Goal: Information Seeking & Learning: Check status

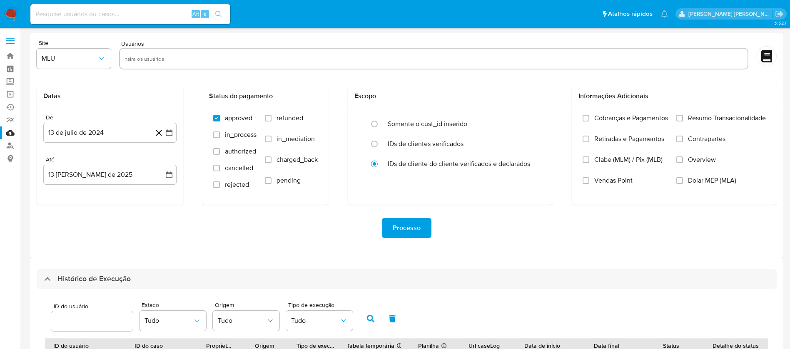
select select "10"
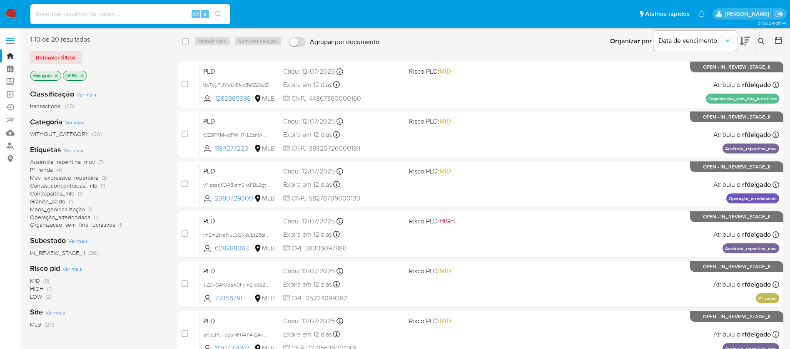
click at [154, 13] on input at bounding box center [130, 14] width 200 height 11
paste input "aK5LtPJT52aNF04Y4k24xAUa"
type input "aK5LtPJT52aNF04Y4k24xAUa"
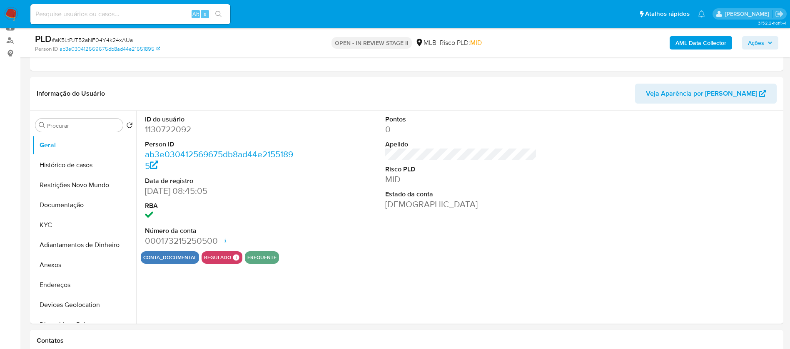
scroll to position [125, 0]
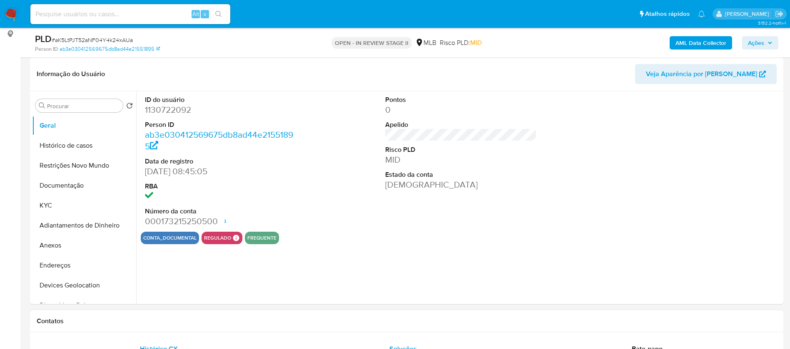
select select "10"
click at [84, 199] on button "KYC" at bounding box center [80, 206] width 97 height 20
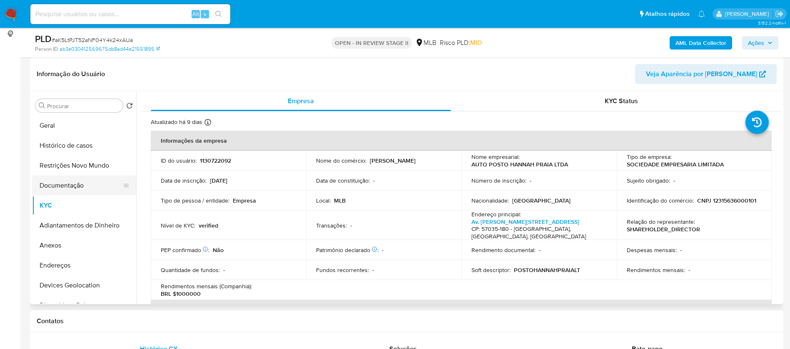
click at [87, 181] on button "Documentação" at bounding box center [80, 186] width 97 height 20
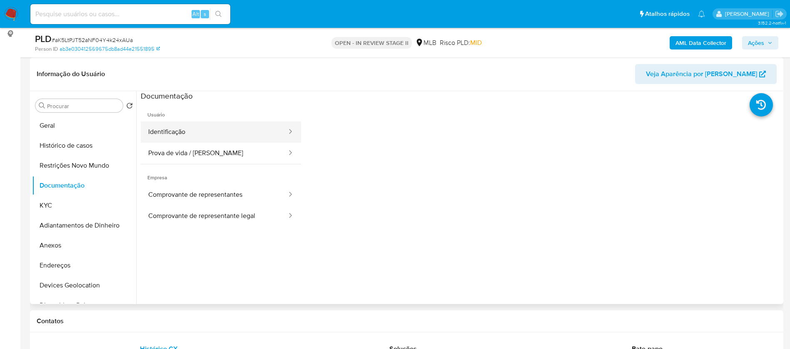
click at [217, 132] on button "Identificação" at bounding box center [214, 132] width 147 height 21
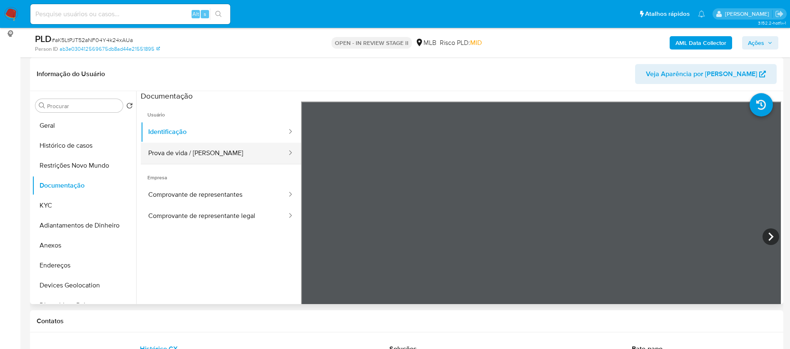
click at [231, 156] on button "Prova de vida / [PERSON_NAME]" at bounding box center [214, 153] width 147 height 21
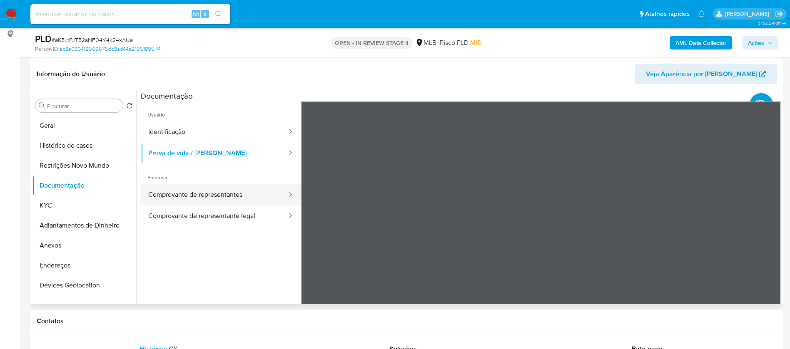
click at [224, 194] on button "Comprovante de representantes" at bounding box center [214, 194] width 147 height 21
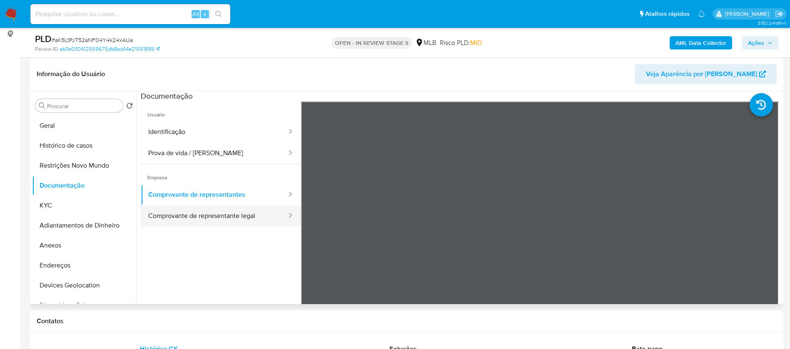
click at [225, 218] on button "Comprovante de representante legal" at bounding box center [214, 216] width 147 height 21
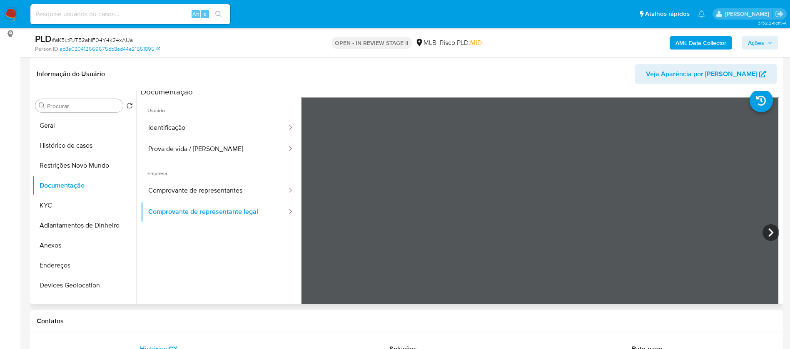
scroll to position [0, 0]
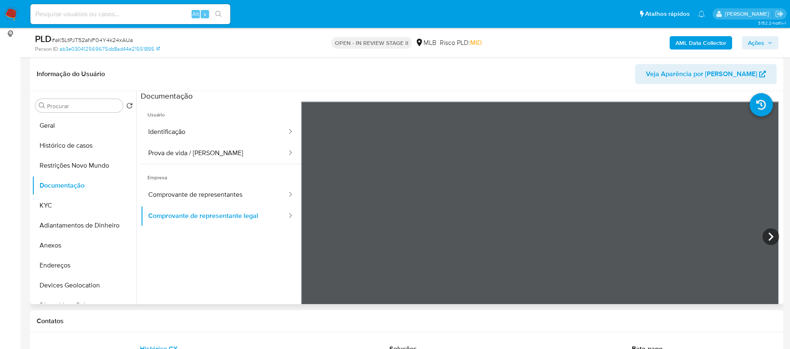
click at [217, 182] on span "Empresa" at bounding box center [221, 174] width 160 height 20
click at [221, 197] on button "Comprovante de representantes" at bounding box center [214, 194] width 147 height 21
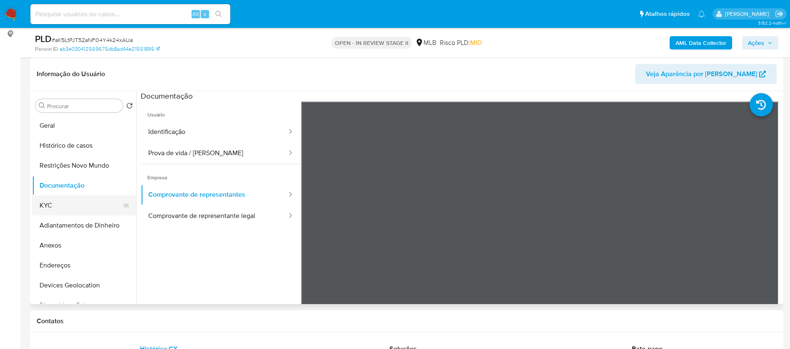
click at [77, 208] on button "KYC" at bounding box center [80, 206] width 97 height 20
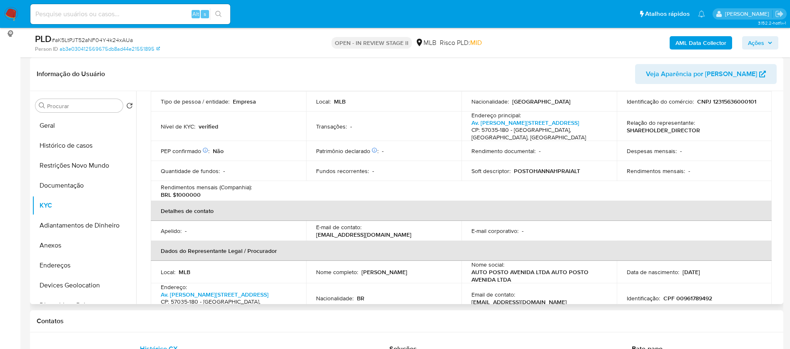
scroll to position [125, 0]
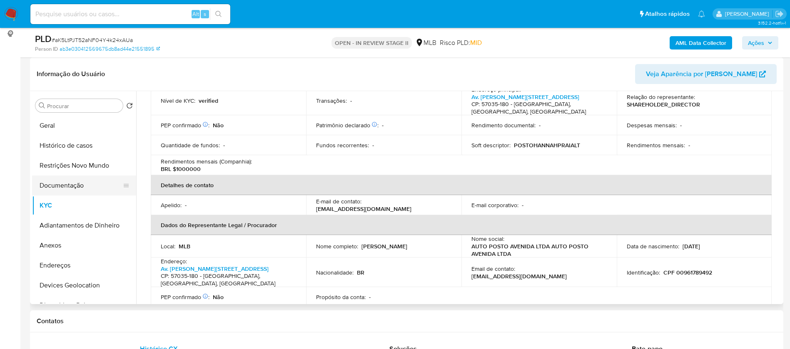
click at [77, 189] on button "Documentação" at bounding box center [80, 186] width 97 height 20
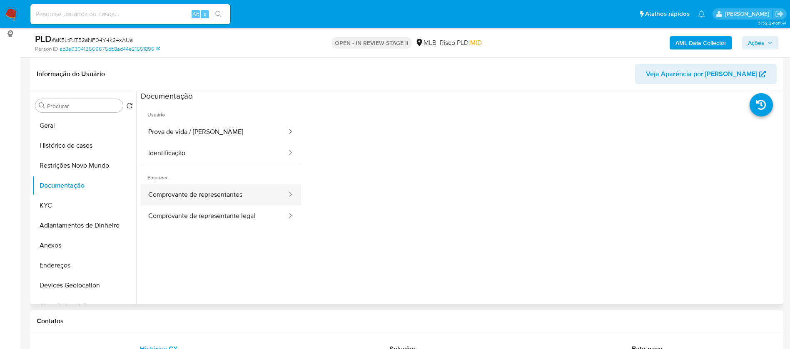
click at [242, 194] on button "Comprovante de representantes" at bounding box center [214, 194] width 147 height 21
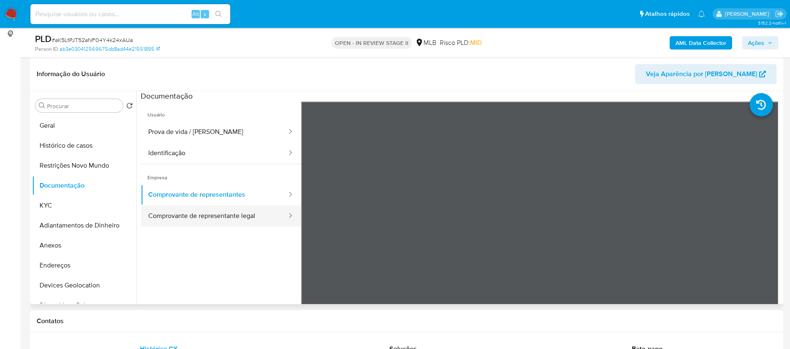
click at [242, 213] on button "Comprovante de representante legal" at bounding box center [214, 216] width 147 height 21
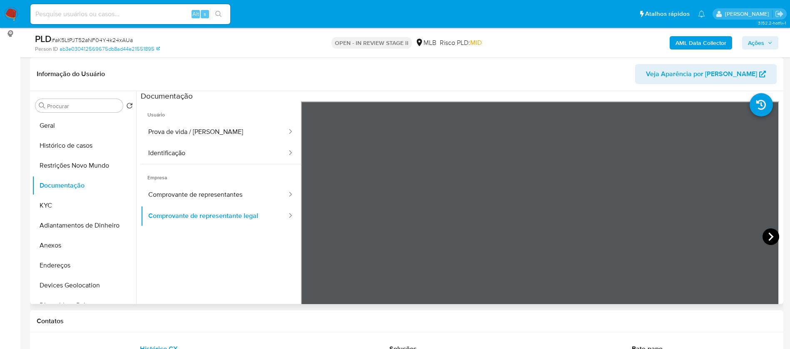
click at [768, 238] on icon at bounding box center [770, 237] width 5 height 8
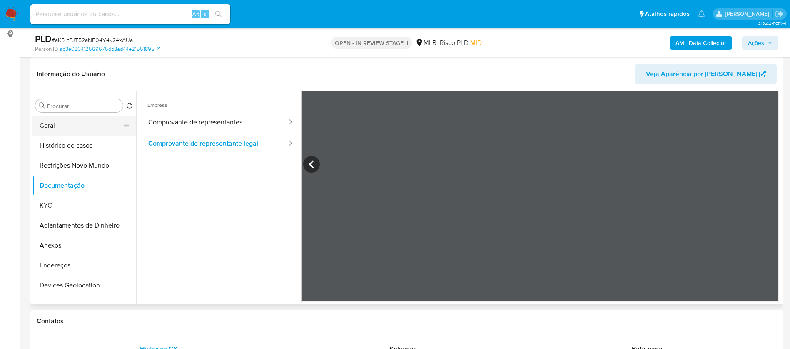
click at [57, 131] on button "Geral" at bounding box center [80, 126] width 97 height 20
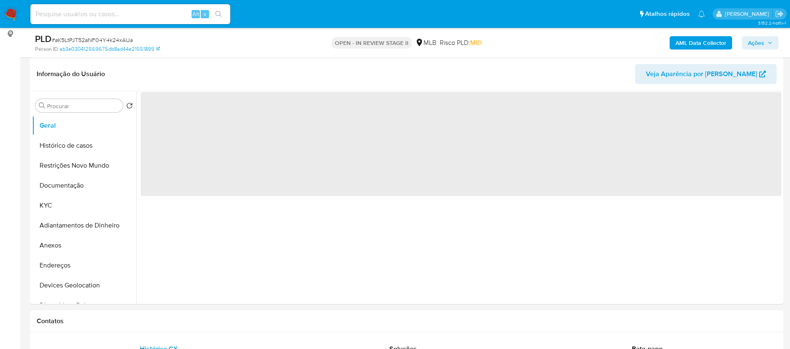
scroll to position [0, 0]
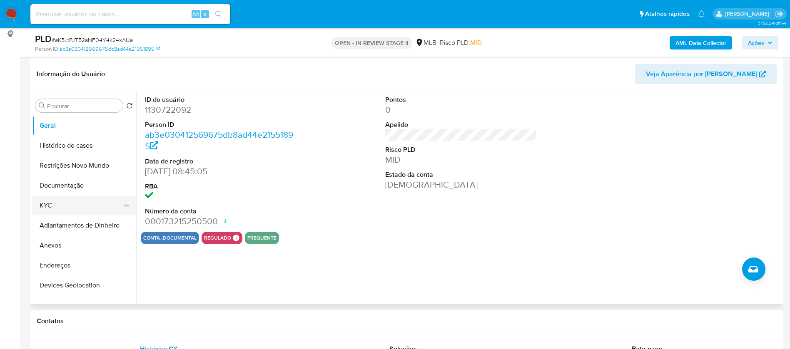
click at [69, 201] on button "KYC" at bounding box center [80, 206] width 97 height 20
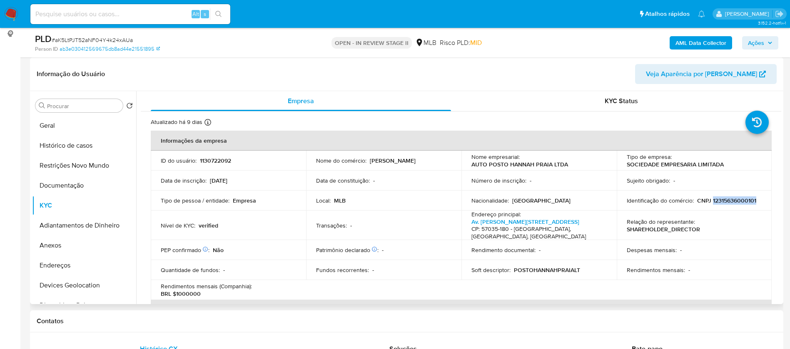
drag, startPoint x: 751, startPoint y: 199, endPoint x: 710, endPoint y: 199, distance: 40.8
click at [710, 199] on div "Identificação do comércio : CNPJ 12315636000101" at bounding box center [694, 200] width 135 height 7
copy p "12315636000101"
click at [228, 161] on p "1130722092" at bounding box center [215, 160] width 31 height 7
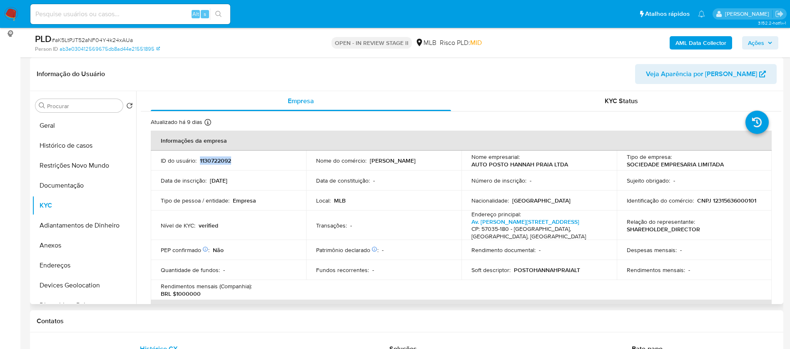
copy p "1130722092"
click at [69, 127] on button "Geral" at bounding box center [80, 126] width 97 height 20
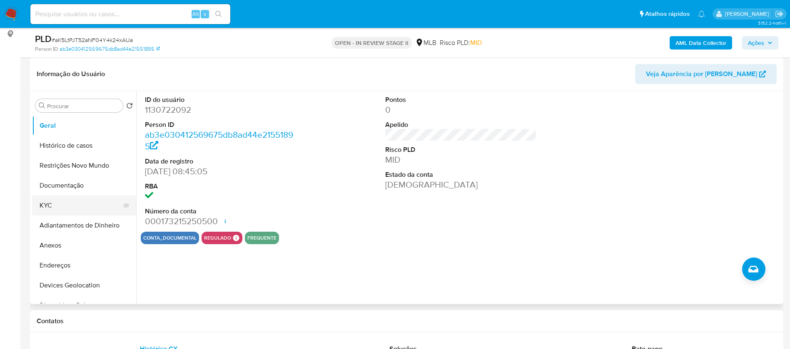
click at [45, 212] on button "KYC" at bounding box center [80, 206] width 97 height 20
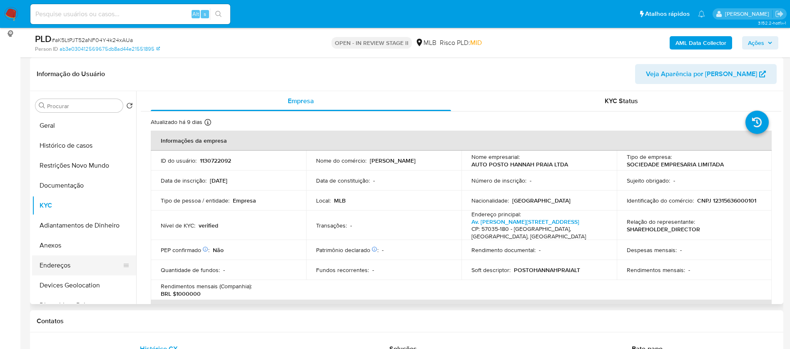
click at [80, 260] on button "Endereços" at bounding box center [80, 266] width 97 height 20
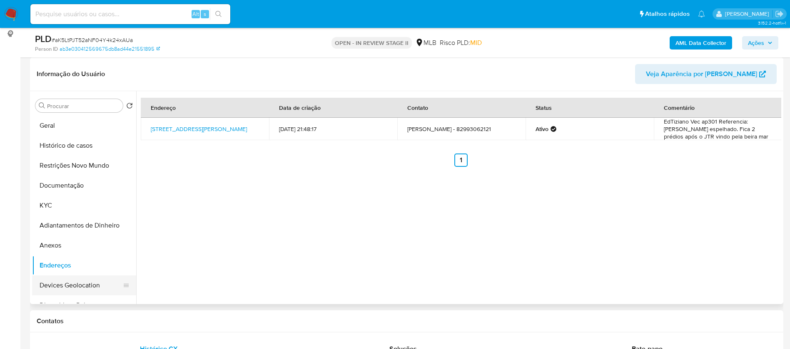
click at [80, 287] on button "Devices Geolocation" at bounding box center [80, 286] width 97 height 20
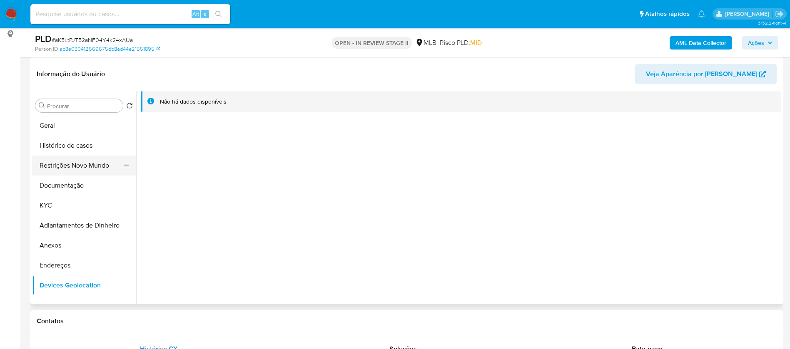
click at [75, 168] on button "Restrições Novo Mundo" at bounding box center [80, 166] width 97 height 20
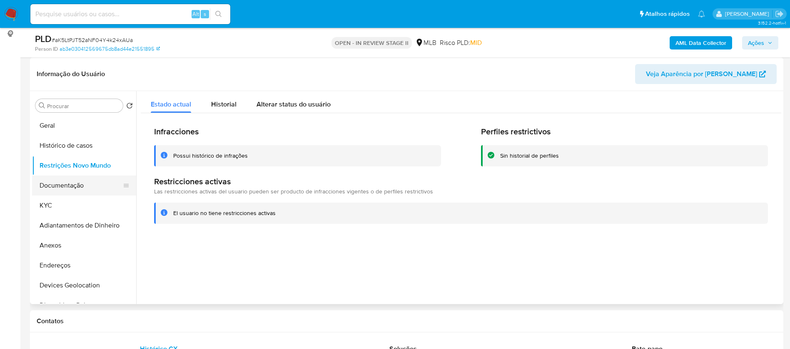
scroll to position [62, 0]
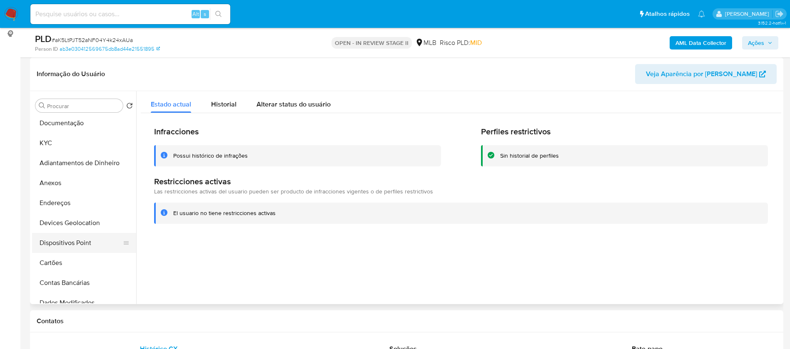
click at [85, 242] on button "Dispositivos Point" at bounding box center [80, 243] width 97 height 20
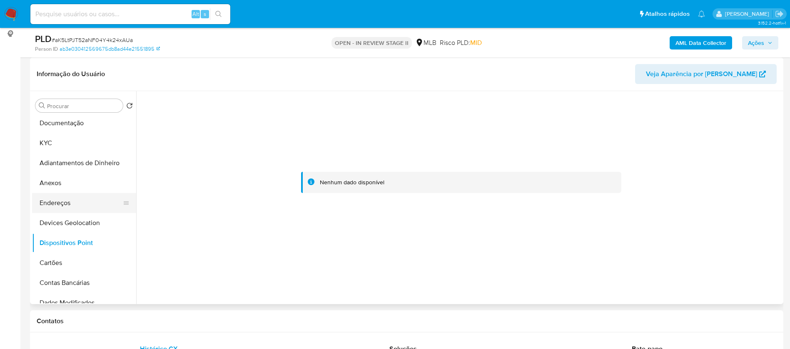
click at [66, 201] on button "Endereços" at bounding box center [80, 203] width 97 height 20
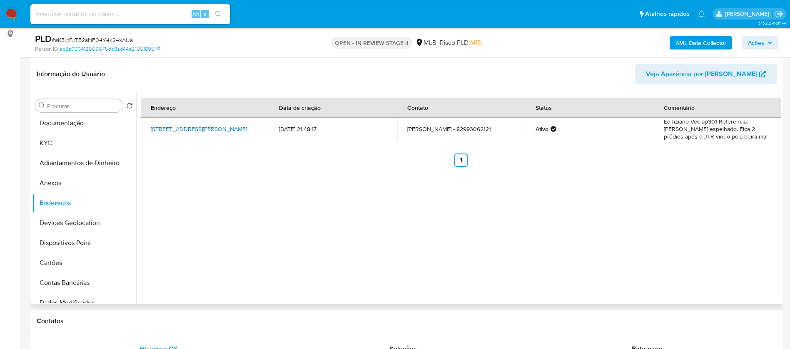
click at [194, 126] on link "[STREET_ADDRESS][PERSON_NAME]" at bounding box center [199, 129] width 96 height 8
click at [59, 139] on button "KYC" at bounding box center [80, 143] width 97 height 20
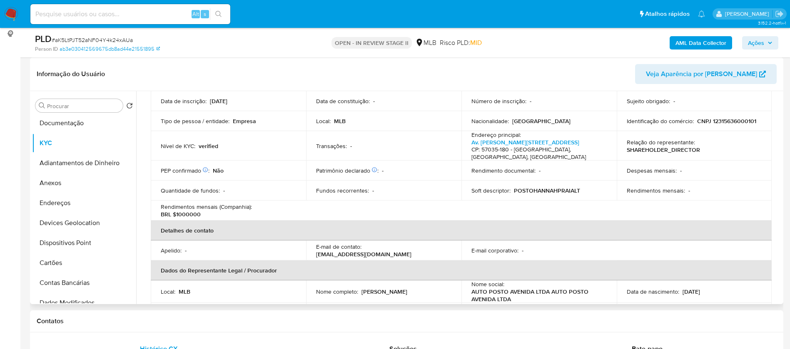
scroll to position [0, 0]
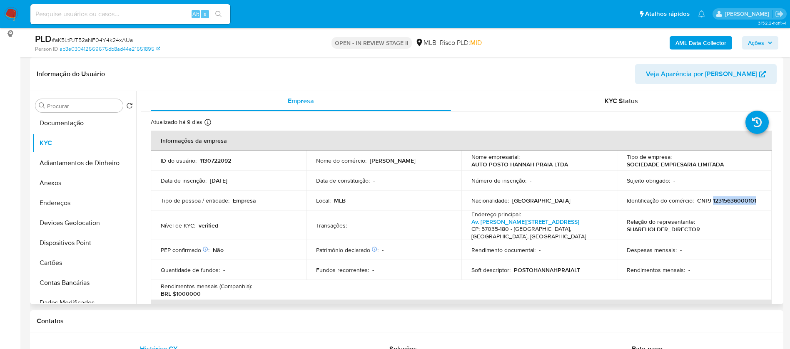
drag, startPoint x: 754, startPoint y: 200, endPoint x: 710, endPoint y: 199, distance: 43.7
click at [710, 199] on div "Identificação do comércio : CNPJ 12315636000101" at bounding box center [694, 200] width 135 height 7
copy p "12315636000101"
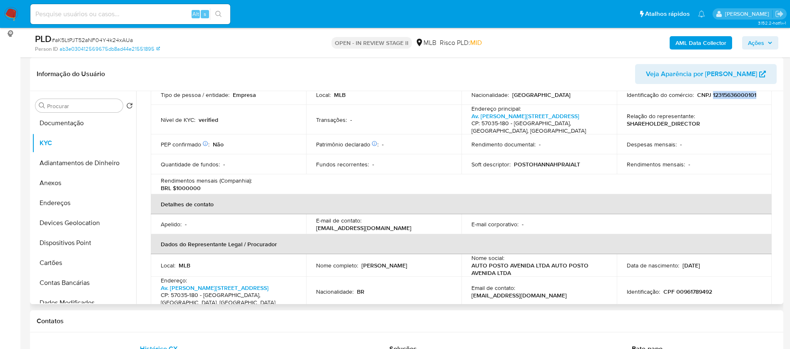
scroll to position [47, 0]
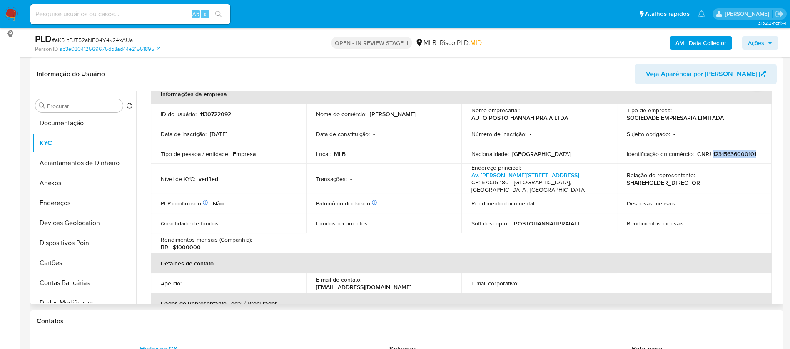
copy p "12315636000101"
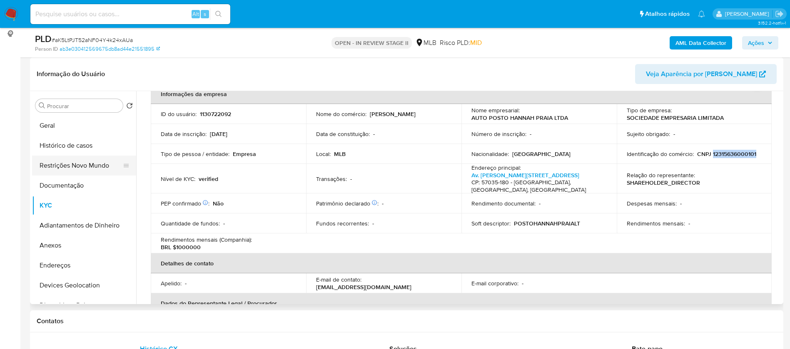
click at [76, 162] on button "Restrições Novo Mundo" at bounding box center [80, 166] width 97 height 20
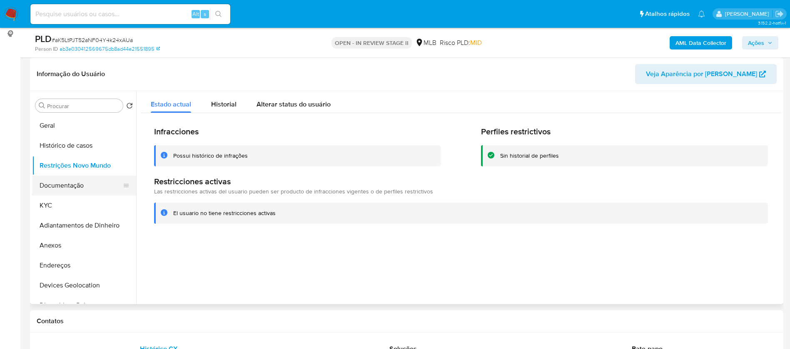
click at [92, 182] on button "Documentação" at bounding box center [80, 186] width 97 height 20
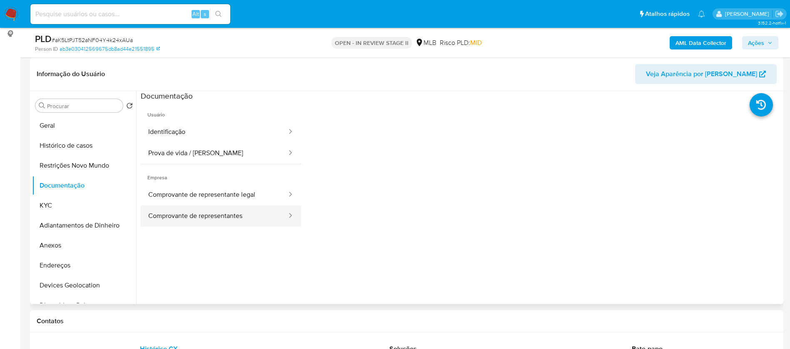
click at [232, 214] on button "Comprovante de representantes" at bounding box center [214, 216] width 147 height 21
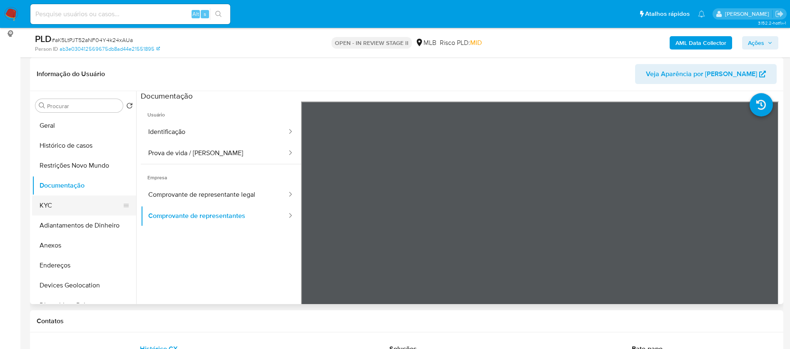
click at [61, 200] on button "KYC" at bounding box center [80, 206] width 97 height 20
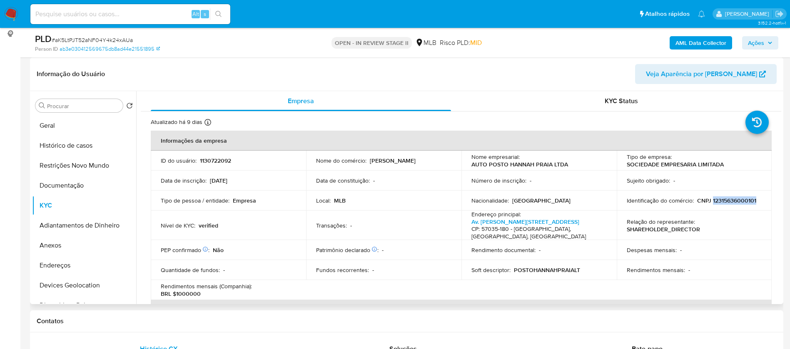
drag, startPoint x: 759, startPoint y: 198, endPoint x: 709, endPoint y: 197, distance: 49.6
click at [709, 197] on div "Identificação do comércio : CNPJ 12315636000101" at bounding box center [694, 200] width 135 height 7
drag, startPoint x: 717, startPoint y: 199, endPoint x: 436, endPoint y: 185, distance: 280.6
click at [436, 185] on td "Data de constituição : -" at bounding box center [383, 181] width 155 height 20
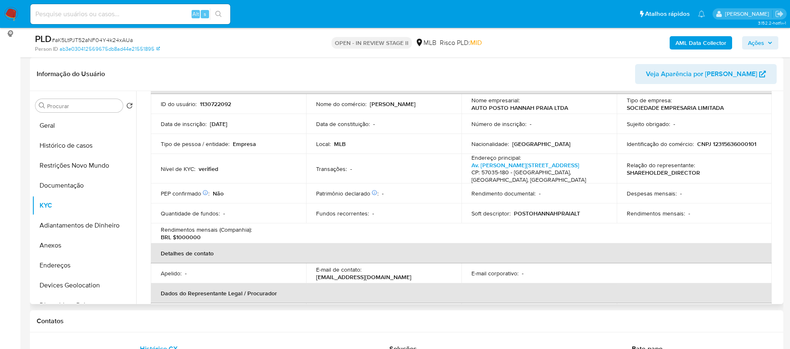
scroll to position [187, 0]
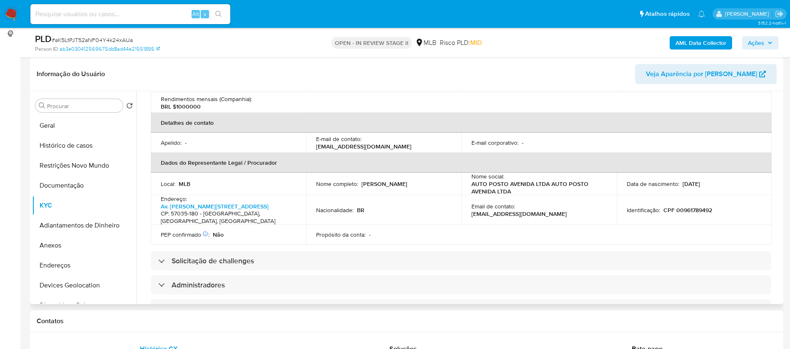
drag, startPoint x: 439, startPoint y: 177, endPoint x: 360, endPoint y: 177, distance: 78.7
click at [360, 180] on div "Nome completo : [PERSON_NAME]" at bounding box center [383, 183] width 135 height 7
copy p "[PERSON_NAME]"
drag, startPoint x: 718, startPoint y: 197, endPoint x: 673, endPoint y: 198, distance: 45.4
click at [673, 207] on div "Identificação : CPF 00961789492" at bounding box center [694, 210] width 135 height 7
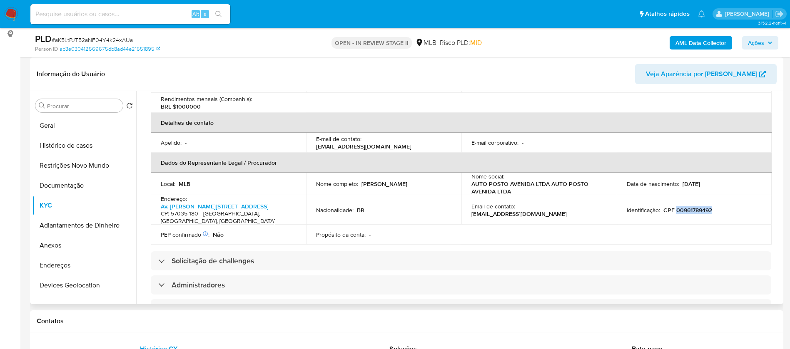
copy p "00961789492"
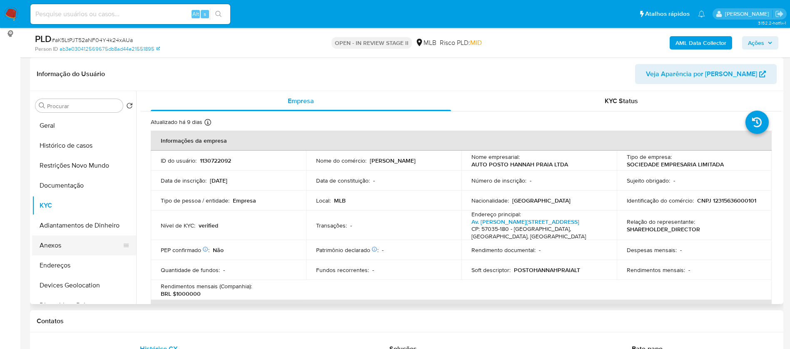
click at [82, 247] on button "Anexos" at bounding box center [80, 246] width 97 height 20
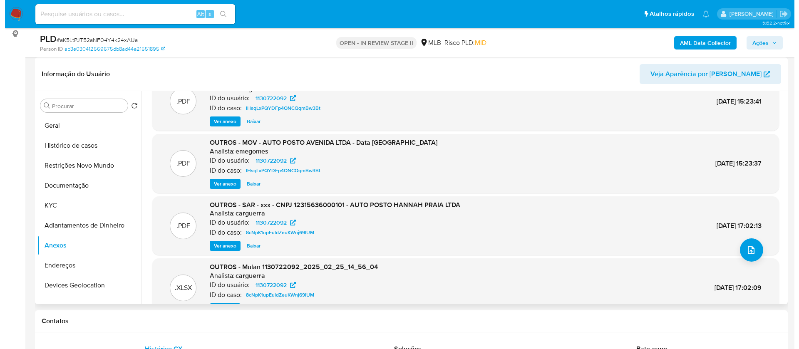
scroll to position [47, 0]
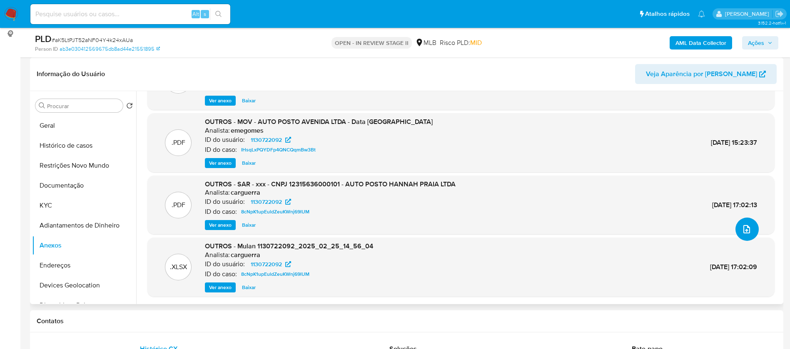
click at [744, 230] on icon "upload-file" at bounding box center [747, 229] width 10 height 10
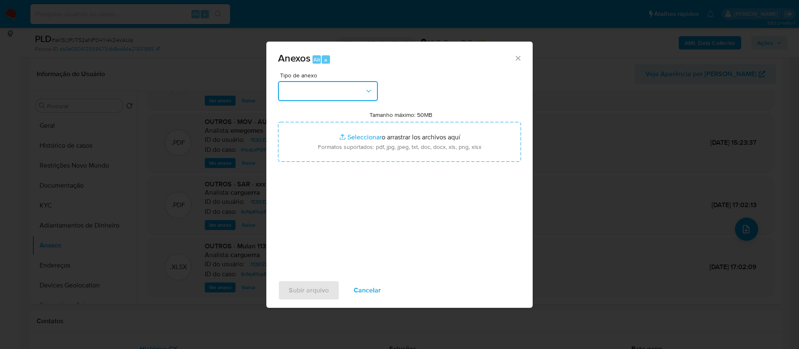
click at [334, 84] on button "button" at bounding box center [328, 91] width 100 height 20
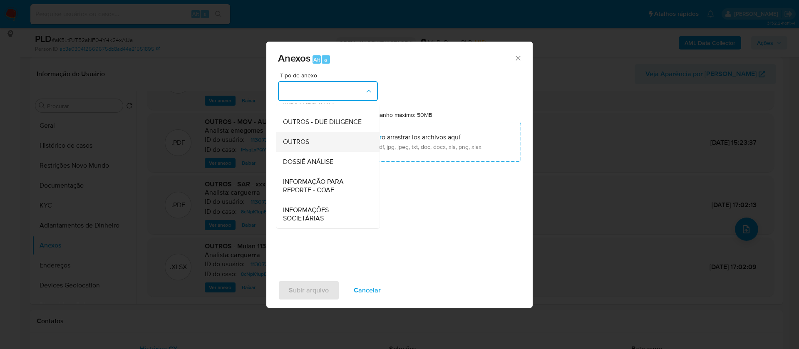
scroll to position [128, 0]
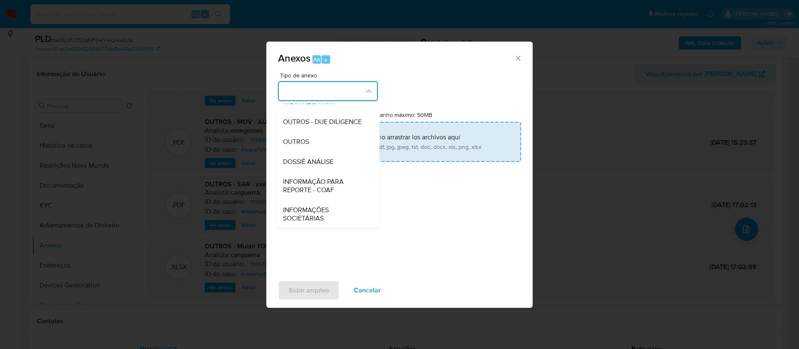
click at [346, 161] on div "DOSSIÊ ANÁLISE" at bounding box center [325, 162] width 85 height 20
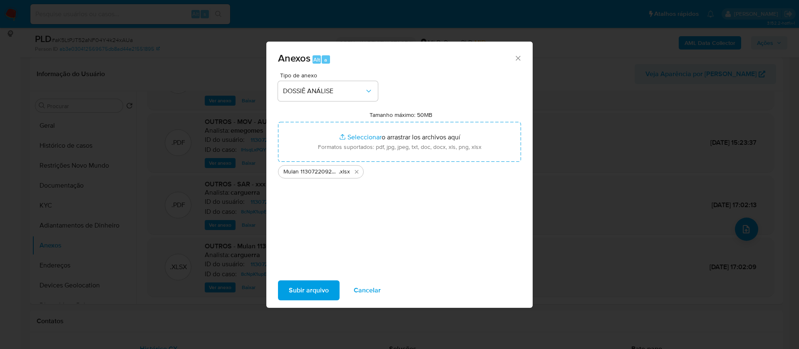
click at [441, 252] on div "Tipo de anexo DOSSIÊ ANÁLISE Tamanho máximo: 50MB Seleccionar archivos Seleccio…" at bounding box center [399, 170] width 243 height 197
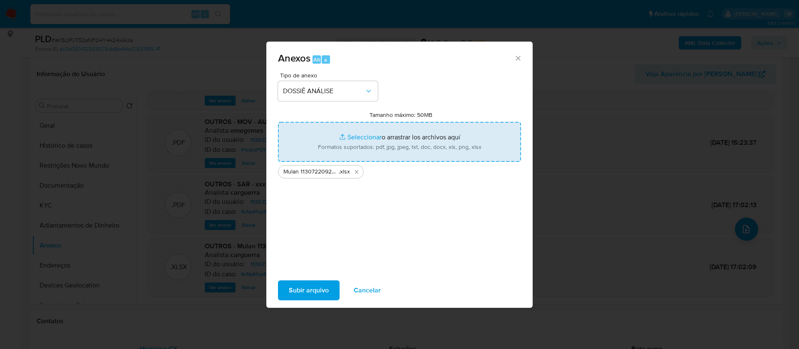
type input "C:\fakepath\SAR - - CNPJ 12315636000101 - AUTO POSTO HANNAH PRAIA LTDA.pdf"
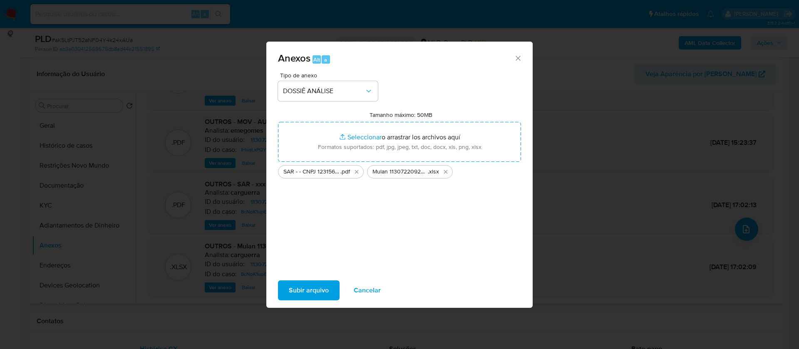
click at [321, 289] on span "Subir arquivo" at bounding box center [309, 290] width 40 height 18
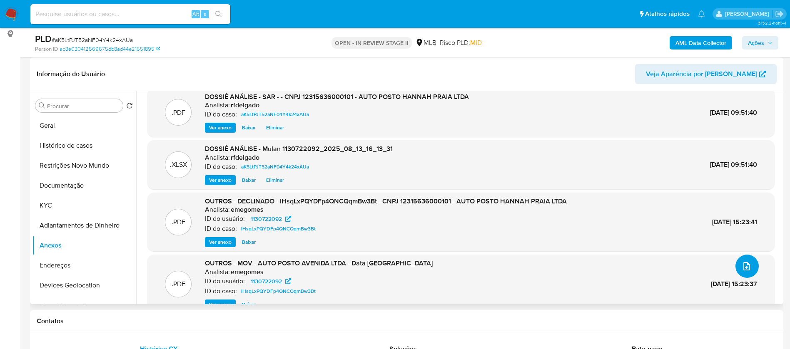
scroll to position [0, 0]
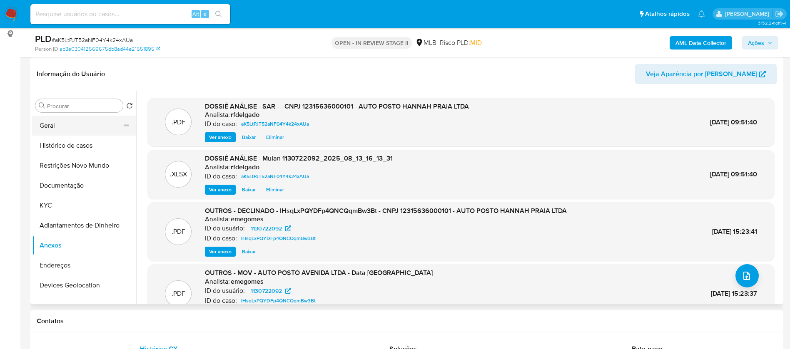
click at [62, 122] on button "Geral" at bounding box center [80, 126] width 97 height 20
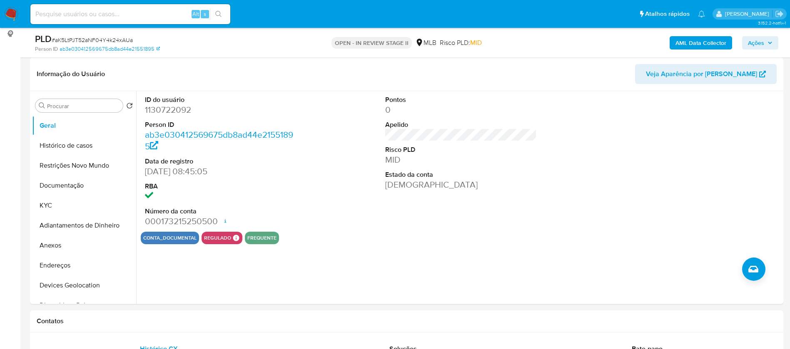
click at [772, 45] on icon "button" at bounding box center [769, 42] width 5 height 5
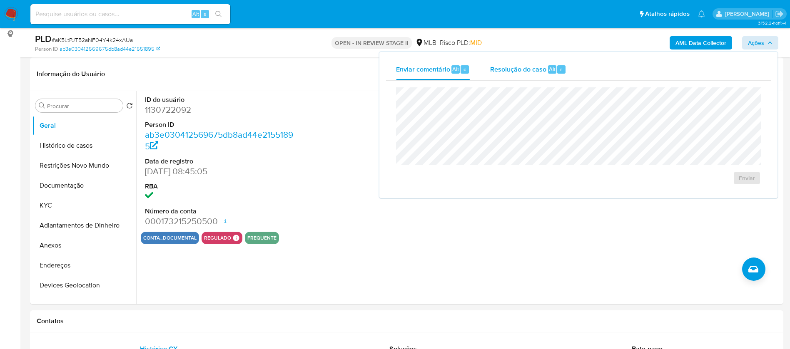
click at [518, 78] on div "Resolução do caso Alt r" at bounding box center [528, 70] width 76 height 22
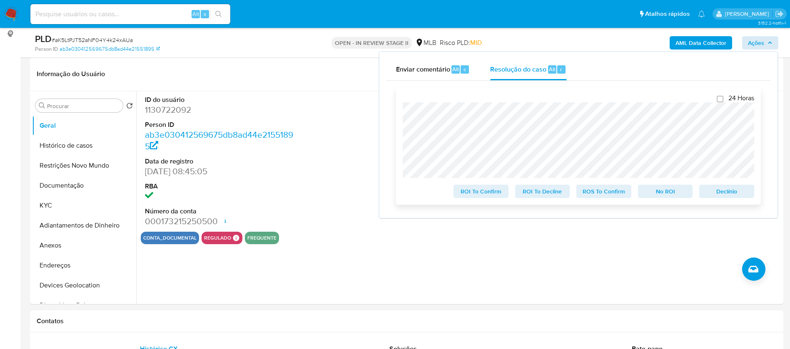
click at [726, 192] on span "Declínio" at bounding box center [726, 192] width 43 height 12
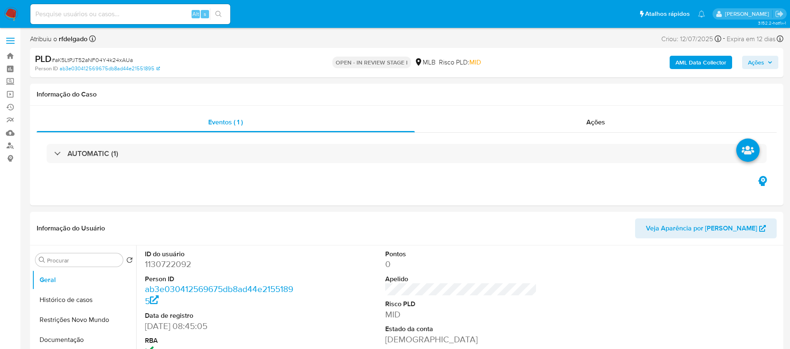
select select "10"
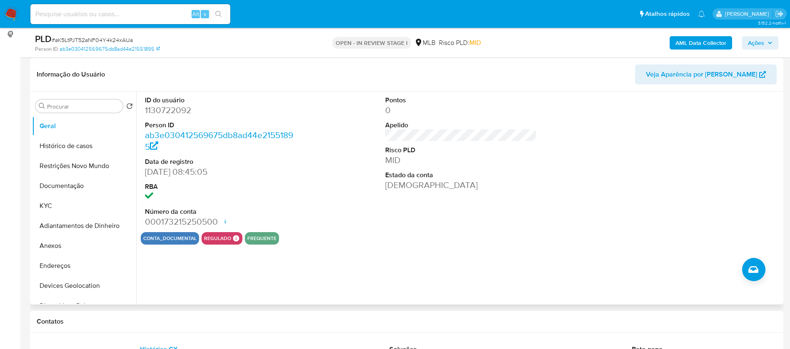
scroll to position [125, 0]
click at [72, 247] on button "Anexos" at bounding box center [80, 246] width 97 height 20
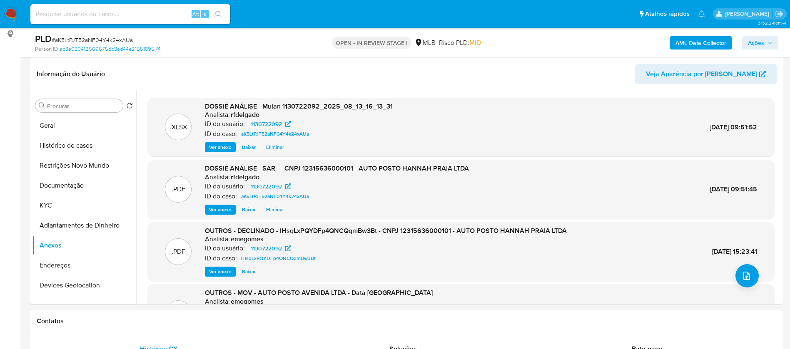
click at [769, 42] on icon "button" at bounding box center [769, 42] width 5 height 5
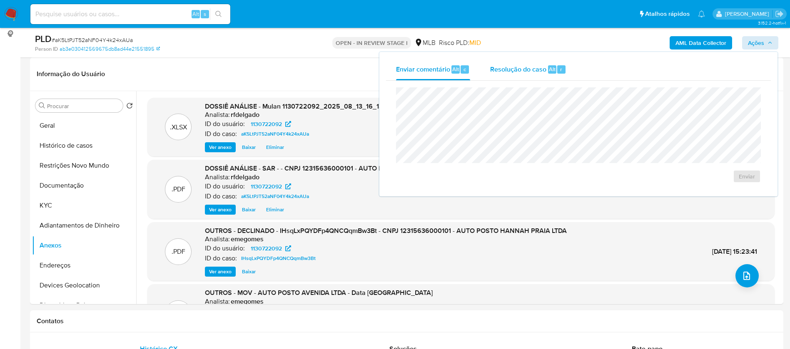
click at [525, 67] on span "Resolução do caso" at bounding box center [518, 69] width 56 height 10
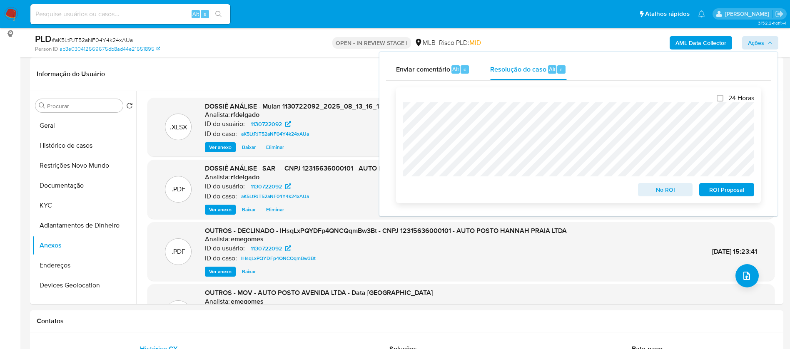
click at [741, 192] on span "ROI Proposal" at bounding box center [726, 190] width 43 height 12
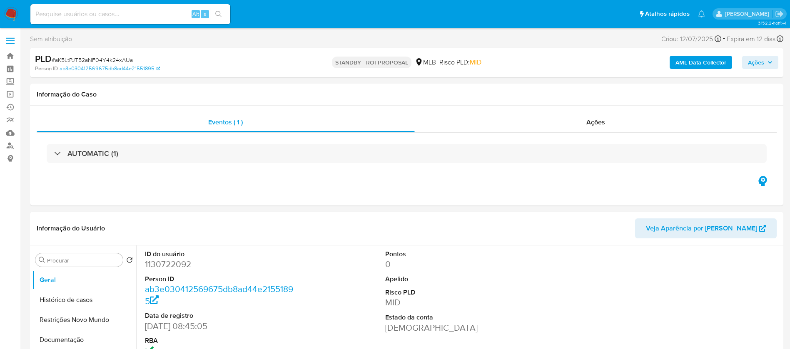
select select "10"
click at [168, 15] on input at bounding box center [130, 14] width 200 height 11
paste input "IWIZ2KU6I6BZRP1lj33XoXEP"
type input "IWIZ2KU6I6BZRP1lj33XoXEP"
click at [217, 12] on icon "search-icon" at bounding box center [218, 14] width 7 height 7
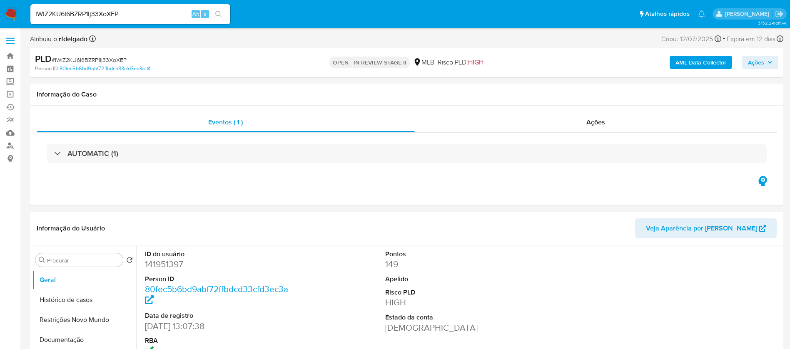
select select "10"
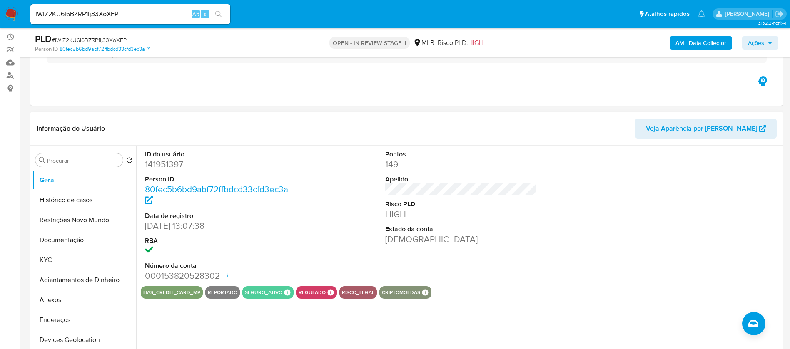
scroll to position [125, 0]
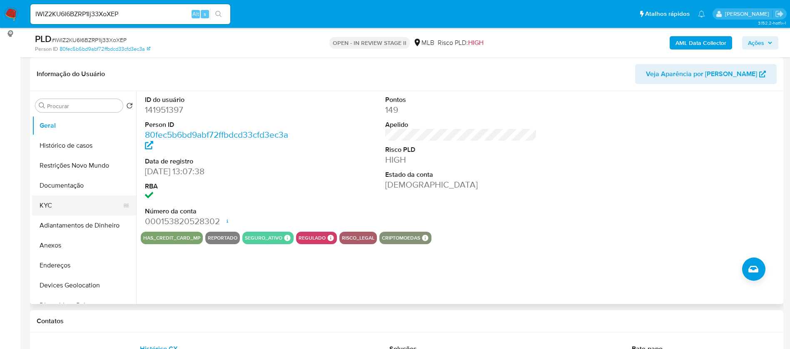
click at [77, 207] on button "KYC" at bounding box center [80, 206] width 97 height 20
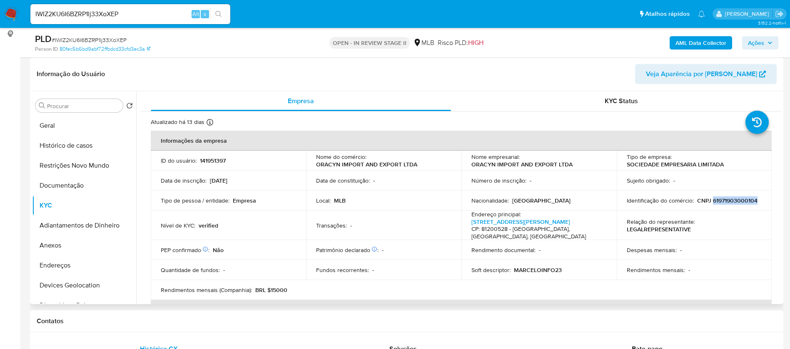
drag, startPoint x: 716, startPoint y: 205, endPoint x: 711, endPoint y: 203, distance: 6.0
click at [711, 203] on div "Identificação do comércio : CNPJ 61971903000104" at bounding box center [694, 200] width 135 height 7
copy p "61971903000104"
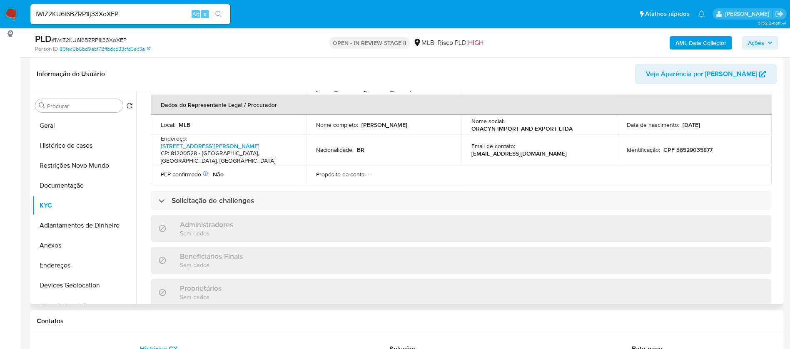
scroll to position [250, 0]
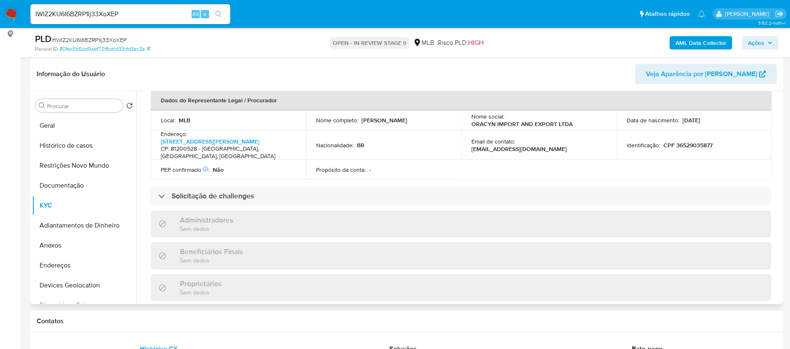
drag, startPoint x: 431, startPoint y: 123, endPoint x: 311, endPoint y: 125, distance: 119.5
click at [311, 125] on td "Nome completo : Marcelo Pereira Dos Santos Oshima Junior" at bounding box center [383, 120] width 155 height 20
copy p "Marcelo Pereira Dos Santos Oshima Junior"
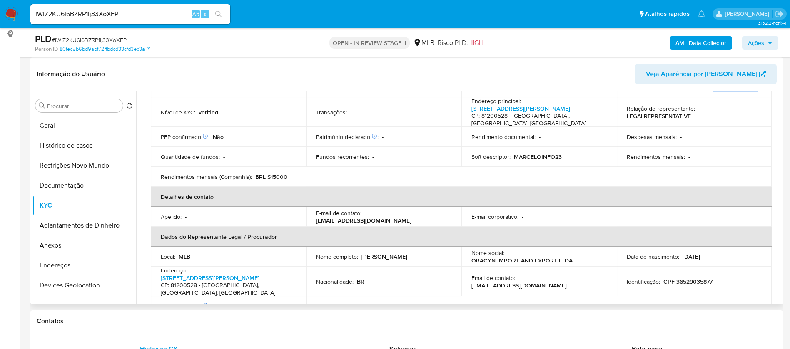
scroll to position [140, 0]
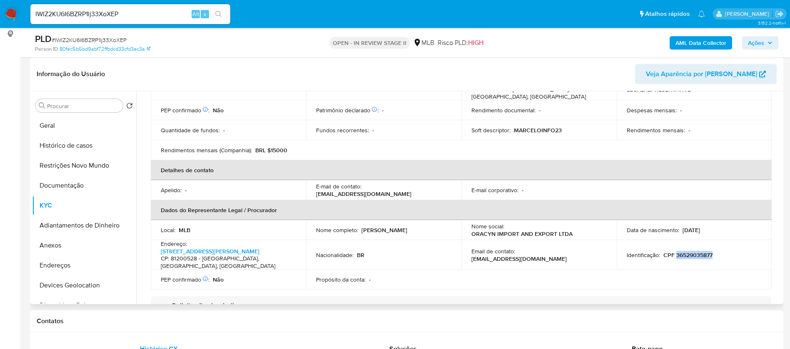
drag, startPoint x: 713, startPoint y: 254, endPoint x: 674, endPoint y: 252, distance: 39.2
click at [674, 252] on div "Identificação : CPF 36529035877" at bounding box center [694, 255] width 135 height 7
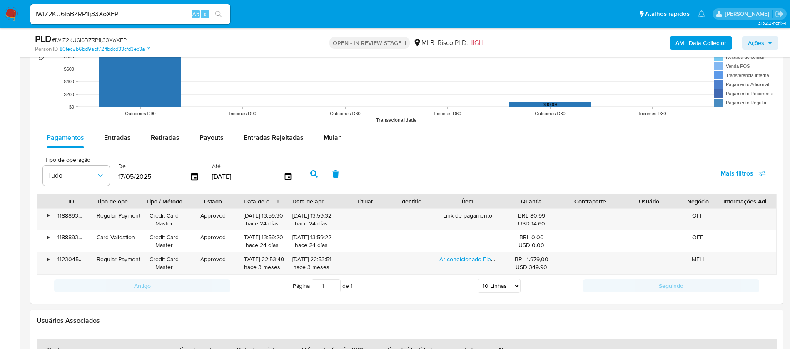
scroll to position [874, 0]
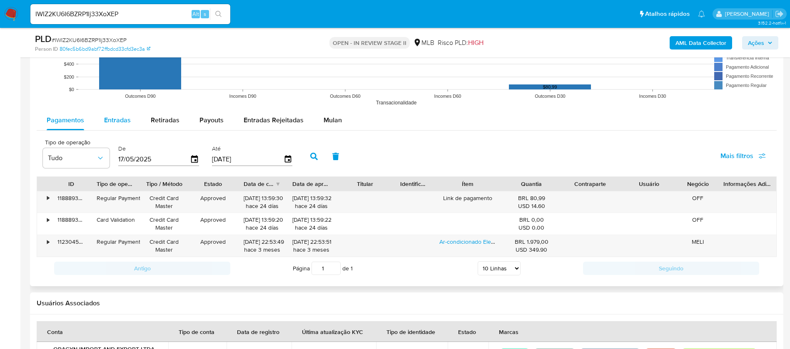
click at [115, 117] on span "Entradas" at bounding box center [117, 120] width 27 height 10
select select "10"
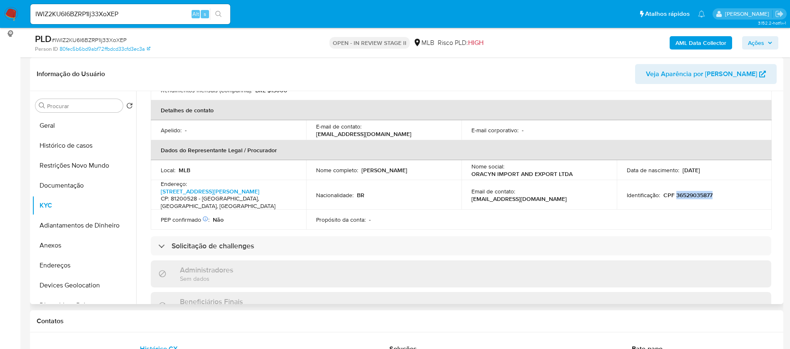
scroll to position [187, 0]
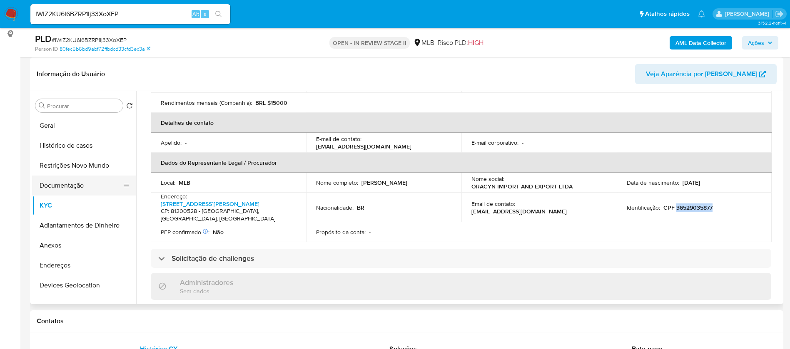
click at [67, 182] on button "Documentação" at bounding box center [80, 186] width 97 height 20
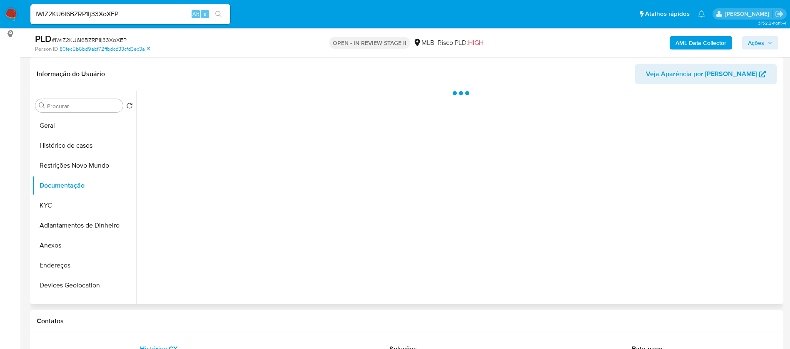
scroll to position [0, 0]
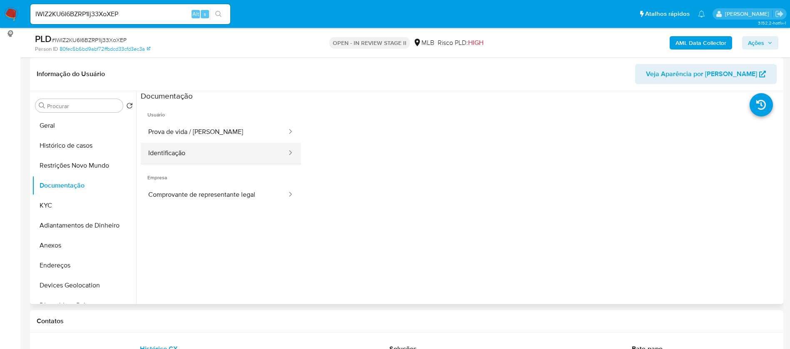
click at [205, 152] on button "Identificação" at bounding box center [214, 153] width 147 height 21
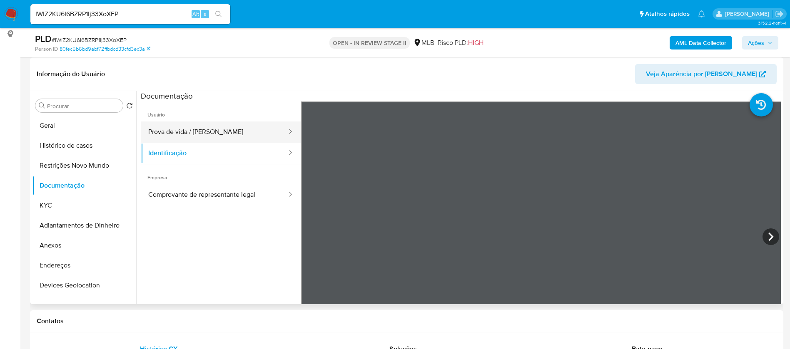
click at [211, 133] on button "Prova de vida / [PERSON_NAME]" at bounding box center [214, 132] width 147 height 21
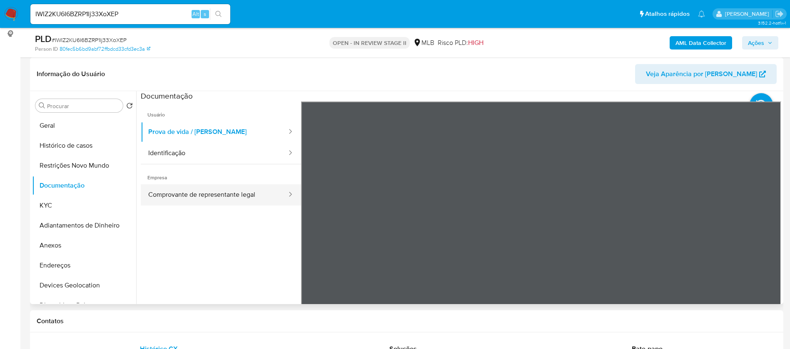
click at [221, 197] on button "Comprovante de representante legal" at bounding box center [214, 194] width 147 height 21
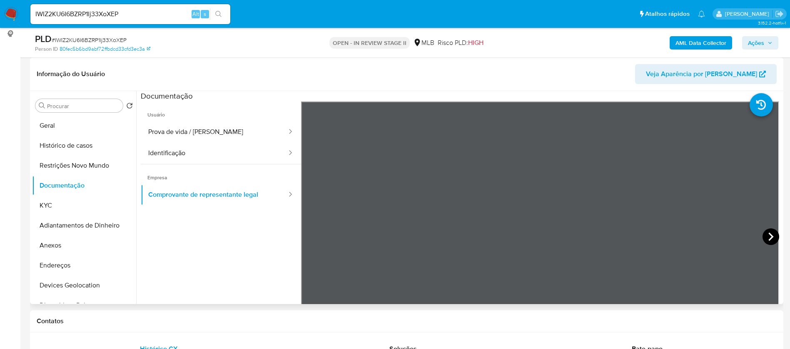
click at [767, 236] on icon at bounding box center [770, 237] width 17 height 17
click at [80, 204] on button "KYC" at bounding box center [80, 206] width 97 height 20
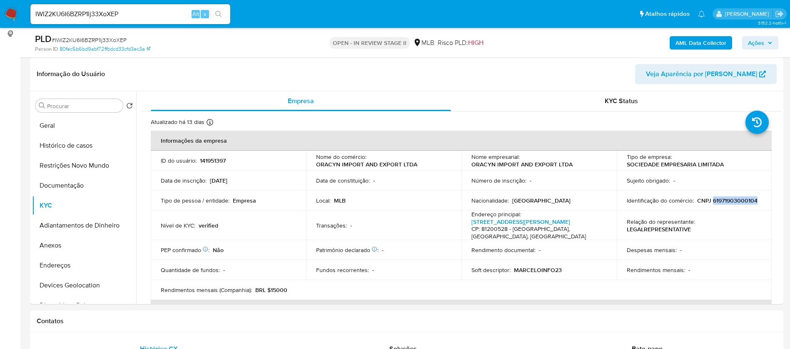
drag, startPoint x: 756, startPoint y: 201, endPoint x: 711, endPoint y: 201, distance: 45.0
click at [711, 201] on div "Identificação do comércio : CNPJ 61971903000104" at bounding box center [694, 200] width 135 height 7
copy p "61971903000104"
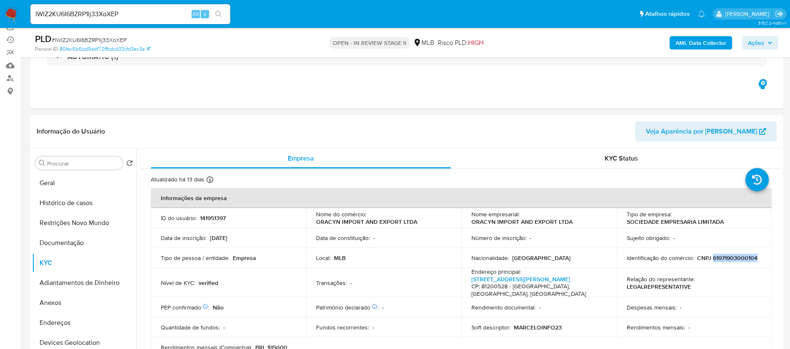
scroll to position [187, 0]
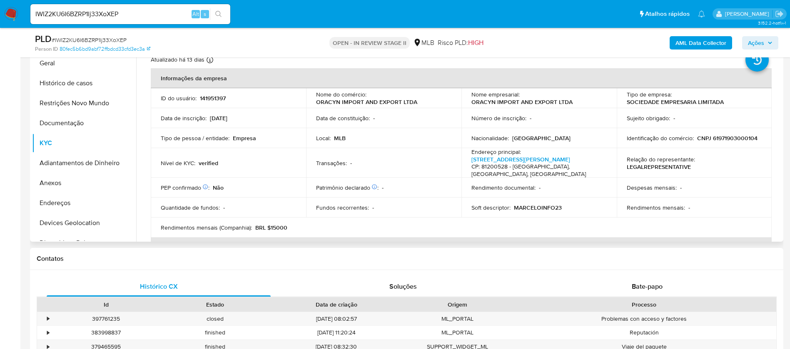
click at [220, 99] on p "141951397" at bounding box center [213, 98] width 26 height 7
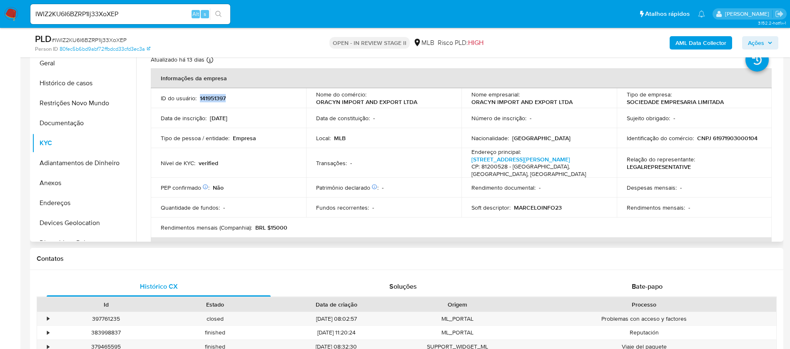
click at [220, 99] on p "141951397" at bounding box center [213, 98] width 26 height 7
drag, startPoint x: 220, startPoint y: 100, endPoint x: 194, endPoint y: 105, distance: 26.3
click at [194, 105] on td "ID do usuário : 141951397" at bounding box center [228, 98] width 155 height 20
drag, startPoint x: 235, startPoint y: 98, endPoint x: 225, endPoint y: 97, distance: 10.1
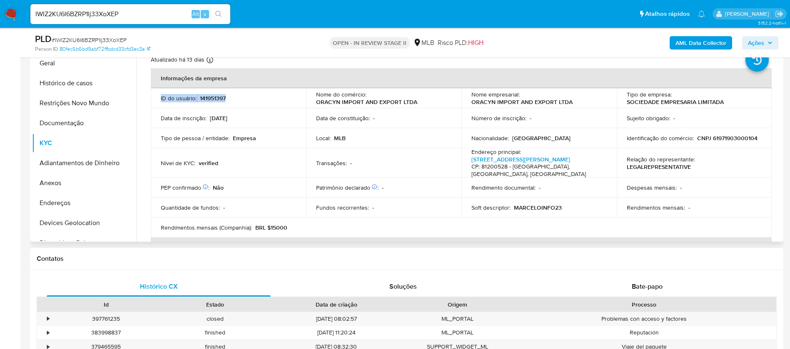
click at [234, 98] on div "ID do usuário : 141951397" at bounding box center [228, 98] width 135 height 7
click at [207, 99] on p "141951397" at bounding box center [213, 98] width 26 height 7
drag, startPoint x: 198, startPoint y: 97, endPoint x: 231, endPoint y: 96, distance: 32.5
click at [231, 96] on div "ID do usuário : 141951397" at bounding box center [228, 98] width 135 height 7
copy div "141951397"
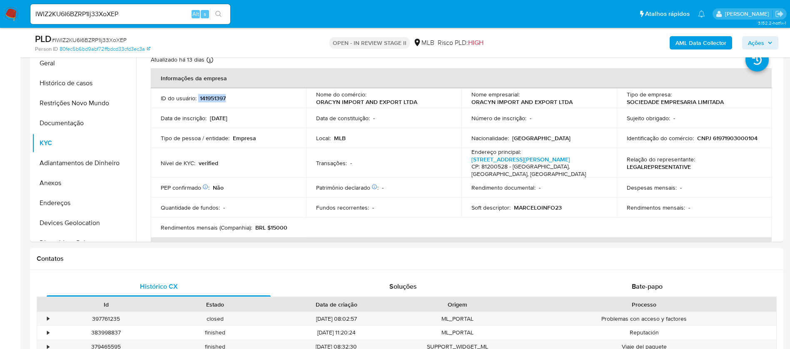
scroll to position [125, 0]
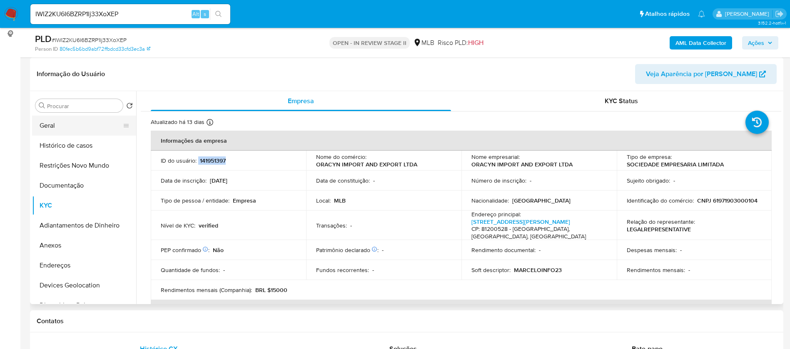
click at [36, 127] on button "Geral" at bounding box center [80, 126] width 97 height 20
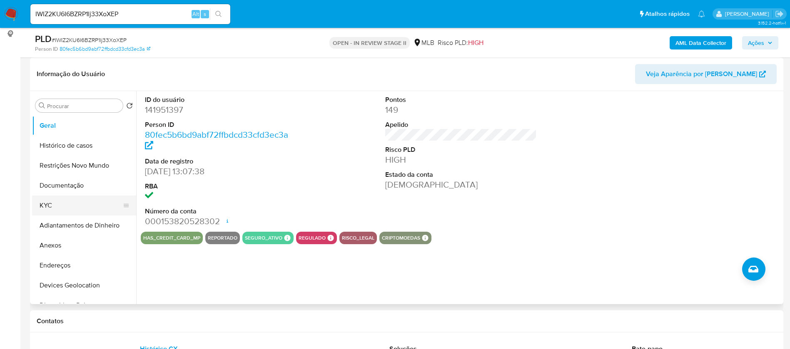
click at [57, 201] on button "KYC" at bounding box center [80, 206] width 97 height 20
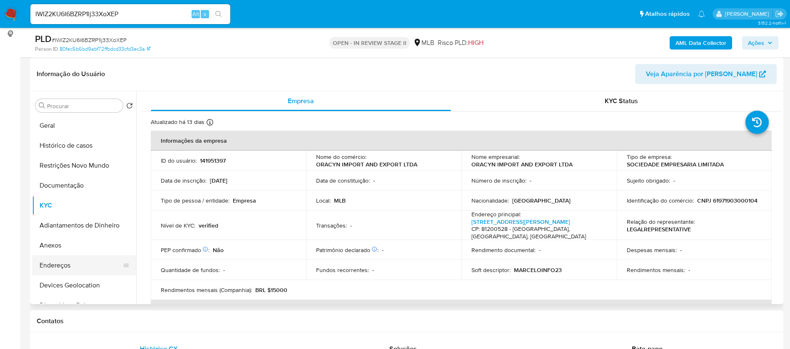
click at [69, 264] on button "Endereços" at bounding box center [80, 266] width 97 height 20
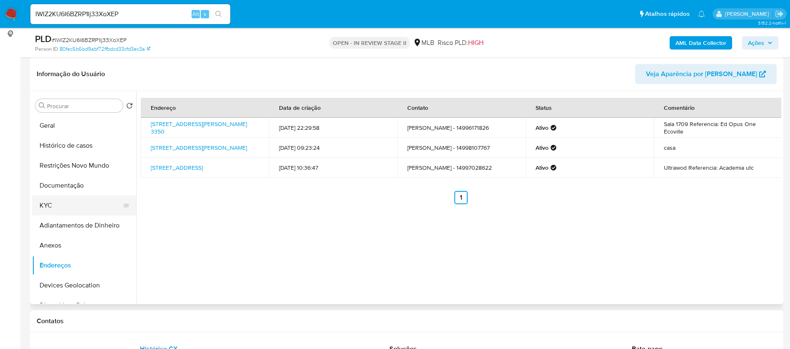
drag, startPoint x: 57, startPoint y: 204, endPoint x: 67, endPoint y: 196, distance: 12.7
click at [57, 204] on button "KYC" at bounding box center [80, 206] width 97 height 20
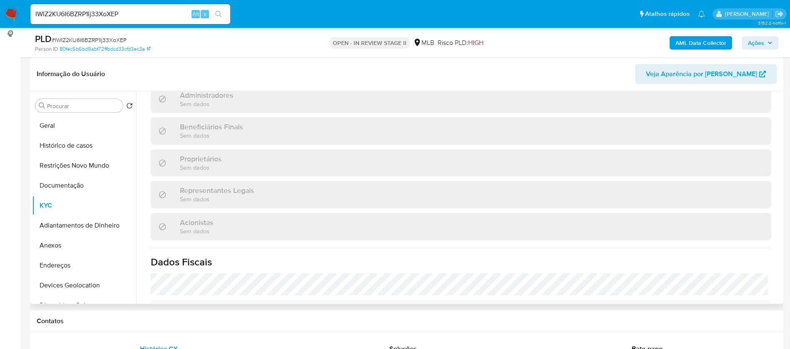
scroll to position [515, 0]
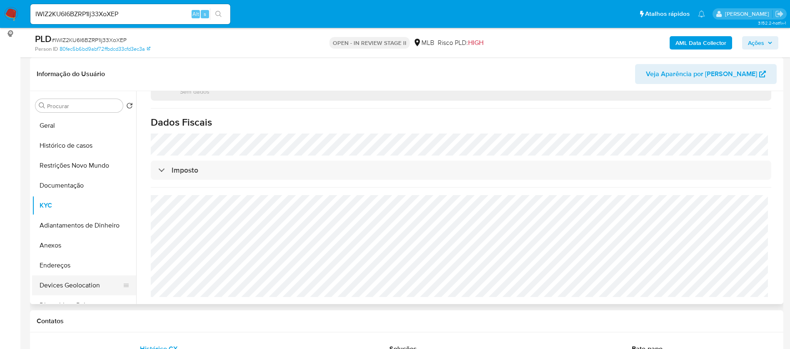
click at [71, 281] on button "Devices Geolocation" at bounding box center [80, 286] width 97 height 20
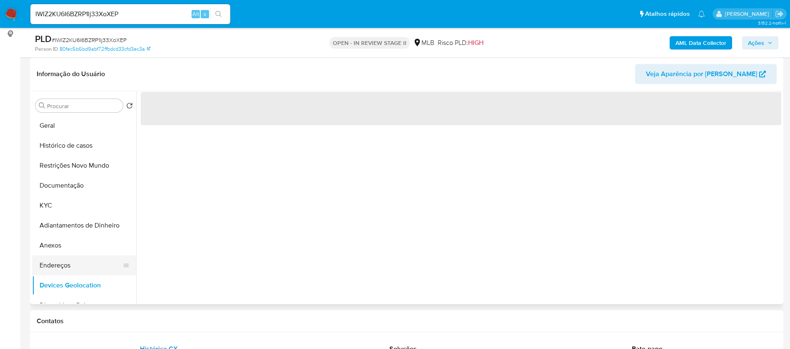
scroll to position [0, 0]
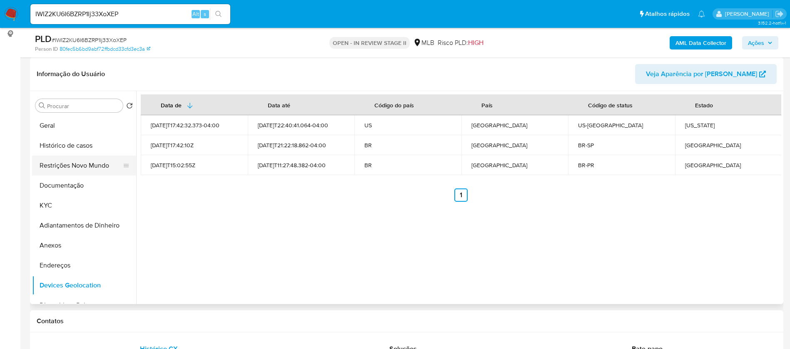
click at [79, 168] on button "Restrições Novo Mundo" at bounding box center [80, 166] width 97 height 20
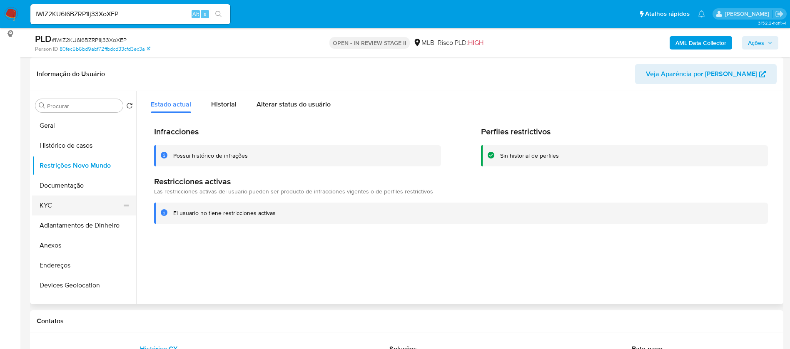
scroll to position [62, 0]
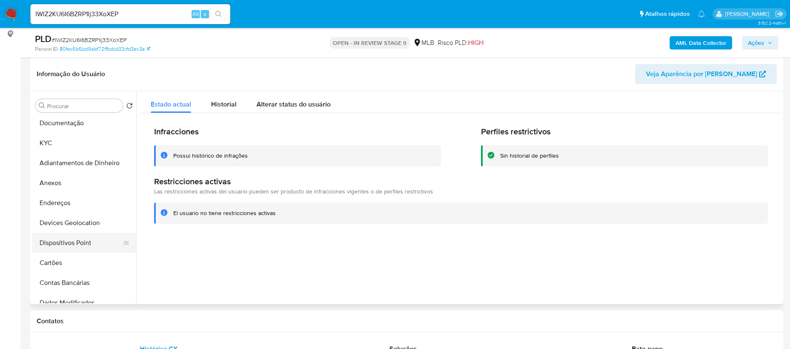
click at [89, 245] on button "Dispositivos Point" at bounding box center [80, 243] width 97 height 20
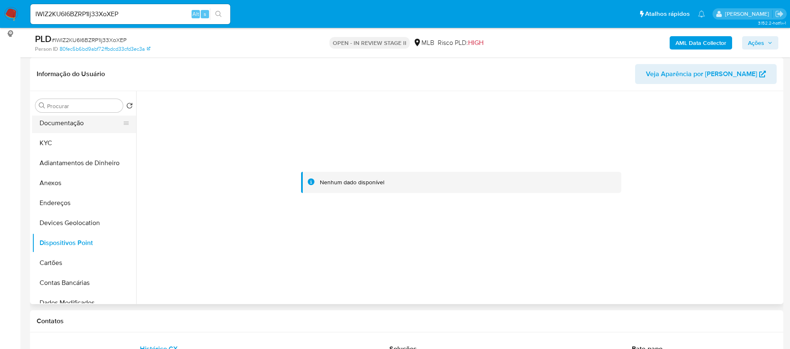
click at [65, 125] on button "Documentação" at bounding box center [80, 123] width 97 height 20
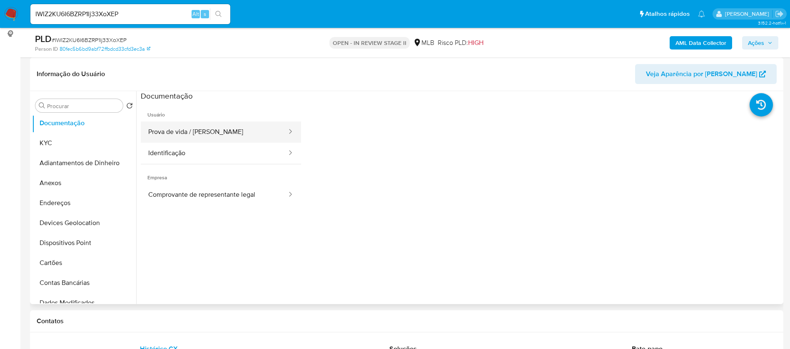
drag, startPoint x: 212, startPoint y: 151, endPoint x: 211, endPoint y: 138, distance: 12.6
click at [212, 150] on button "Identificação" at bounding box center [214, 153] width 147 height 21
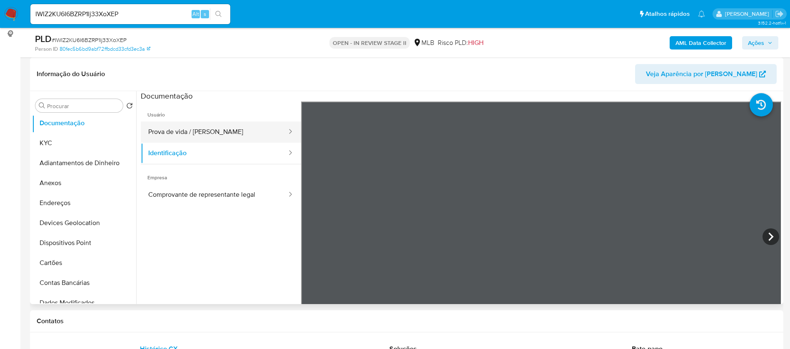
click at [211, 129] on button "Prova de vida / [PERSON_NAME]" at bounding box center [214, 132] width 147 height 21
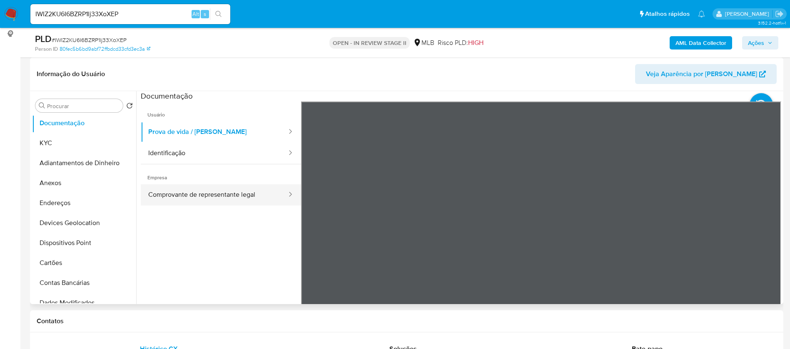
click at [174, 191] on button "Comprovante de representante legal" at bounding box center [214, 194] width 147 height 21
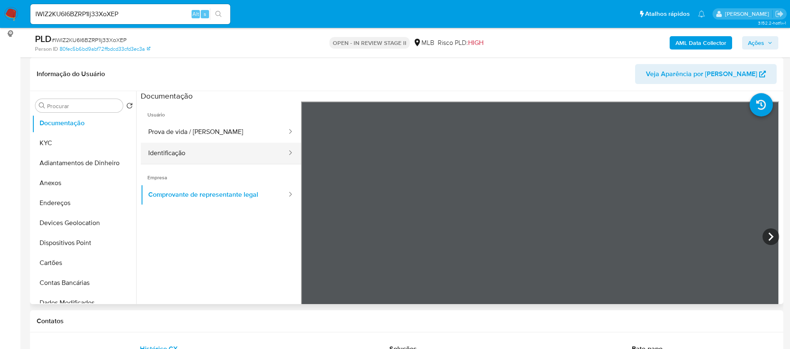
click at [190, 157] on button "Identificação" at bounding box center [214, 153] width 147 height 21
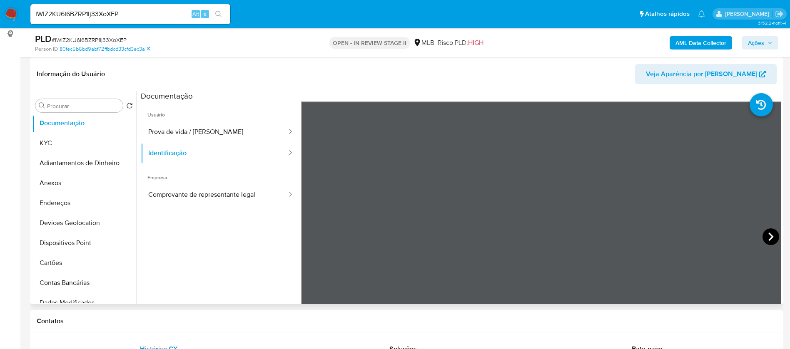
click at [771, 236] on icon at bounding box center [770, 237] width 17 height 17
click at [198, 188] on button "Comprovante de representante legal" at bounding box center [214, 194] width 147 height 21
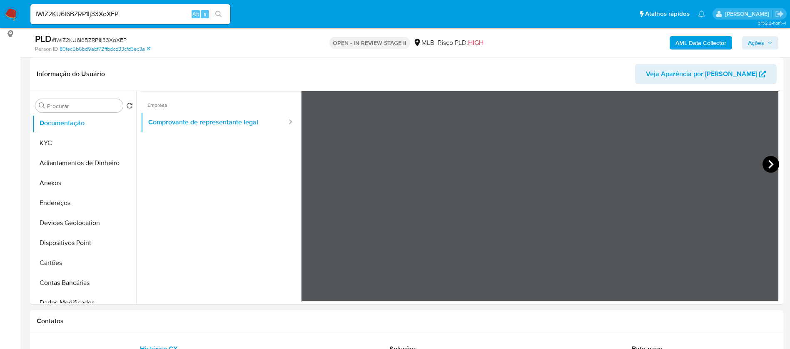
scroll to position [0, 0]
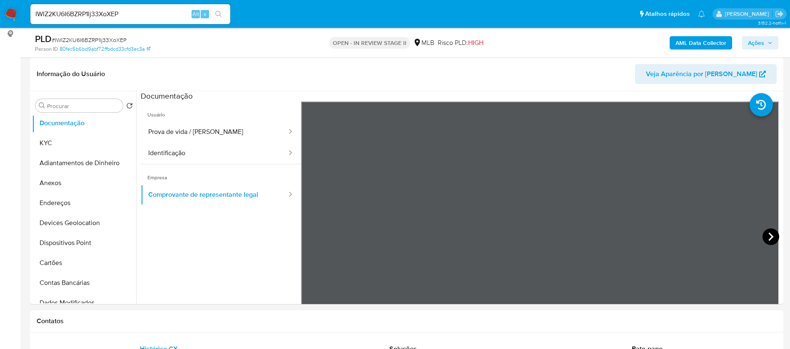
click at [765, 236] on icon at bounding box center [770, 237] width 17 height 17
